Goal: Find specific page/section: Find specific page/section

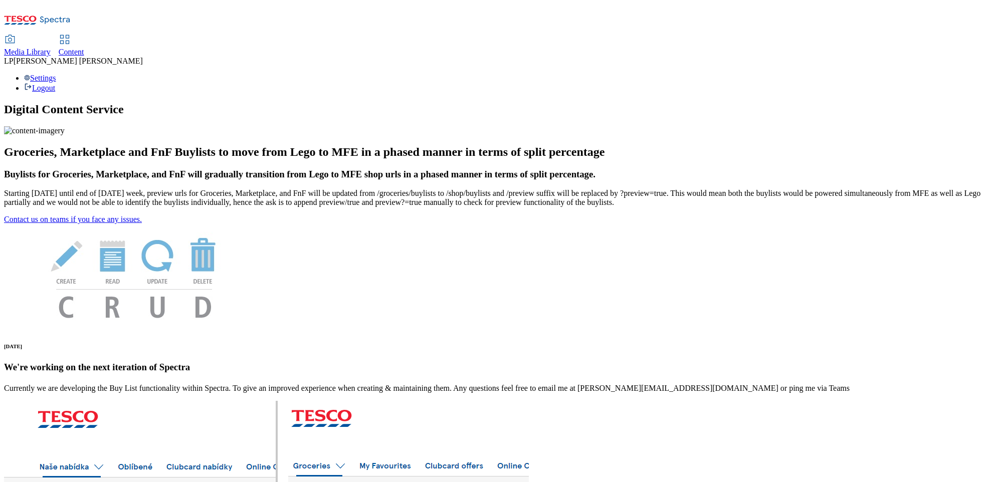
click at [51, 48] on span "Media Library" at bounding box center [27, 52] width 47 height 9
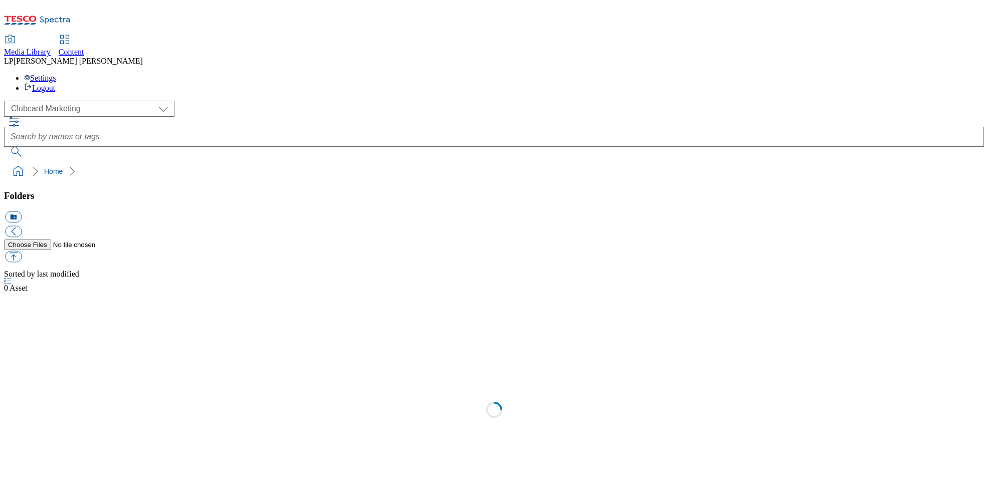
scroll to position [1, 0]
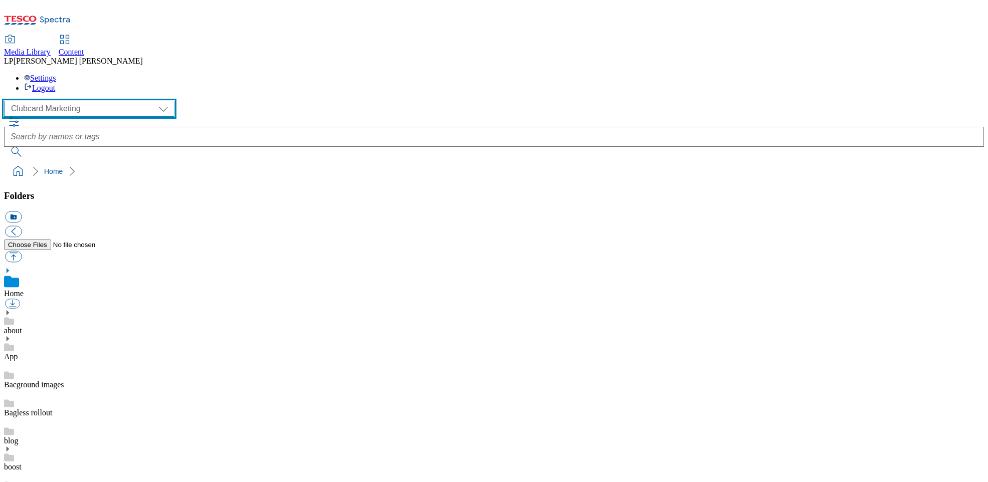
click at [56, 101] on select "Clubcard Marketing Demo Dotcom UK Emails GHS Marketing UK GHS Product UK GHS RO…" at bounding box center [89, 109] width 170 height 16
click at [7, 101] on select "Clubcard Marketing Demo Dotcom UK Emails GHS Marketing UK GHS Product UK GHS RO…" at bounding box center [89, 109] width 170 height 16
click at [46, 101] on select "Clubcard Marketing Demo Dotcom UK Emails GHS Marketing UK GHS Product UK GHS RO…" at bounding box center [89, 109] width 170 height 16
click at [7, 101] on select "Clubcard Marketing Demo Dotcom UK Emails GHS Marketing UK GHS Product UK GHS RO…" at bounding box center [89, 109] width 170 height 16
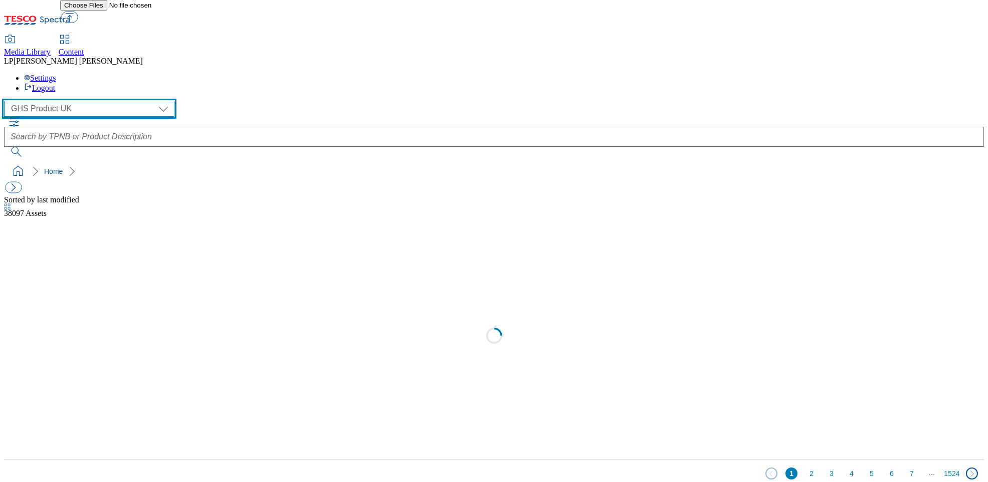
click at [47, 101] on select "Clubcard Marketing Demo Dotcom UK Emails GHS Marketing UK GHS Product UK GHS RO…" at bounding box center [89, 109] width 170 height 16
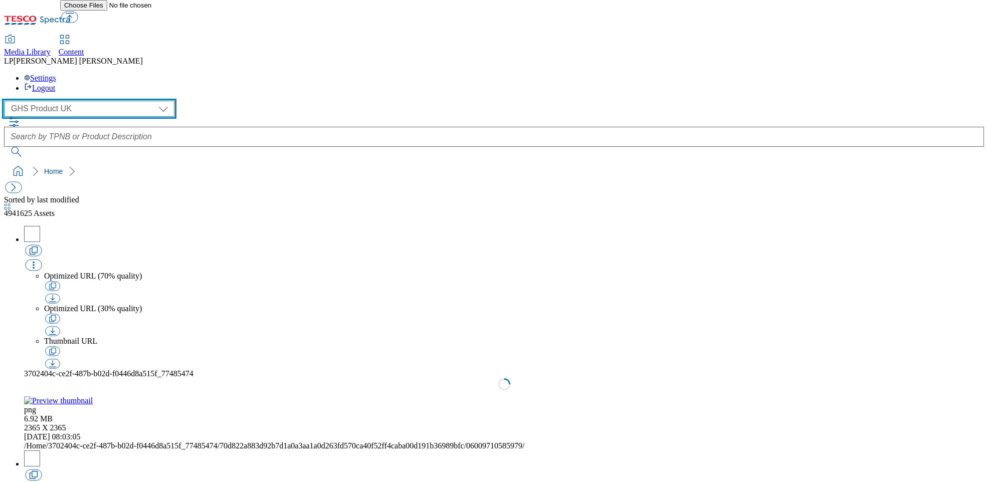
select select "flare-ghs-roi"
click at [7, 101] on select "Clubcard Marketing Demo Dotcom UK Emails GHS Marketing UK GHS Product UK GHS RO…" at bounding box center [89, 109] width 170 height 16
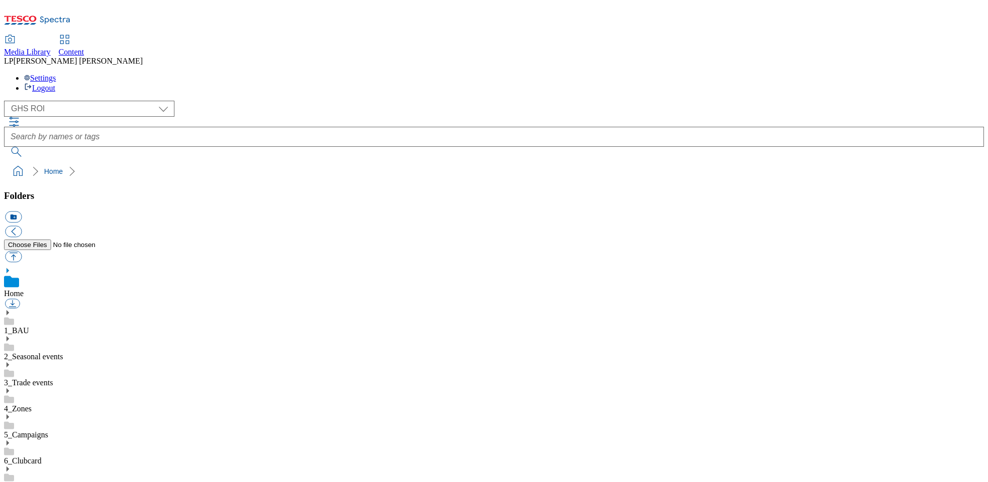
click at [11, 309] on icon at bounding box center [7, 312] width 7 height 7
click at [9, 415] on use at bounding box center [8, 417] width 3 height 5
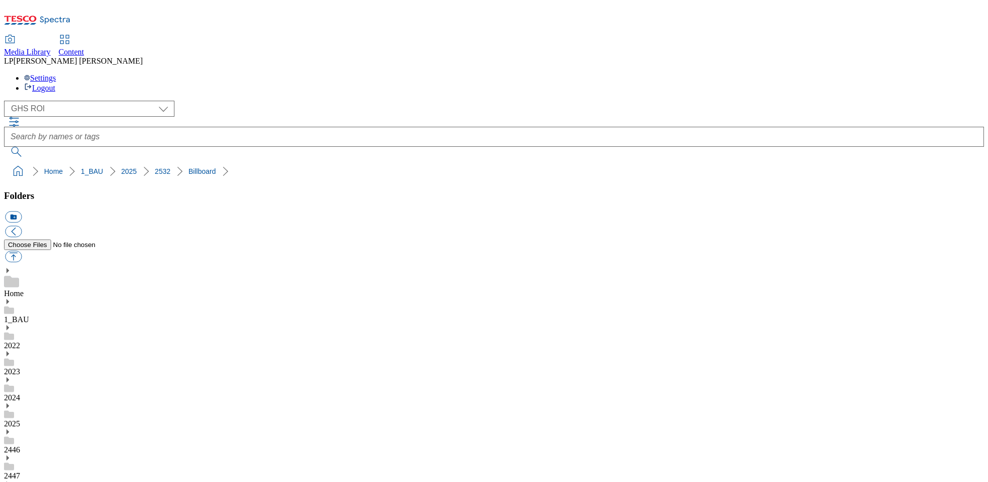
click at [260, 101] on div "( optional ) Clubcard Marketing Demo Dotcom UK Emails GHS Marketing UK GHS Prod…" at bounding box center [494, 129] width 980 height 56
